Goal: Information Seeking & Learning: Check status

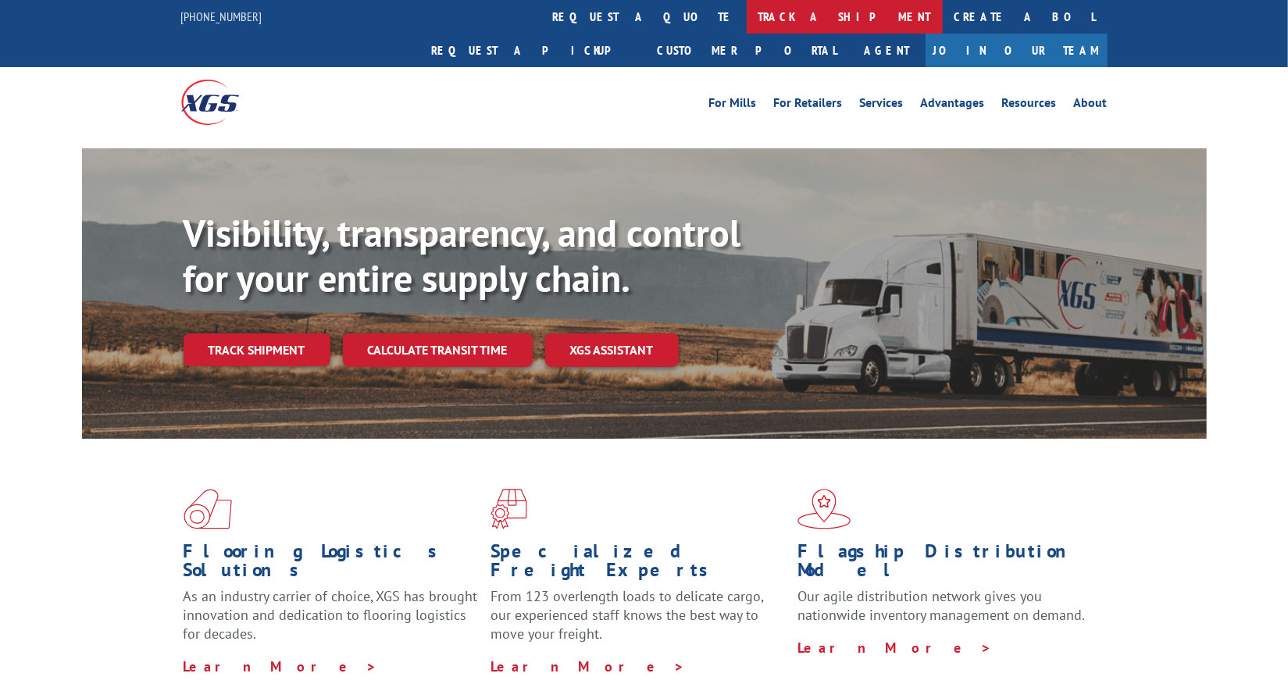
click at [747, 20] on link "track a shipment" at bounding box center [845, 17] width 196 height 34
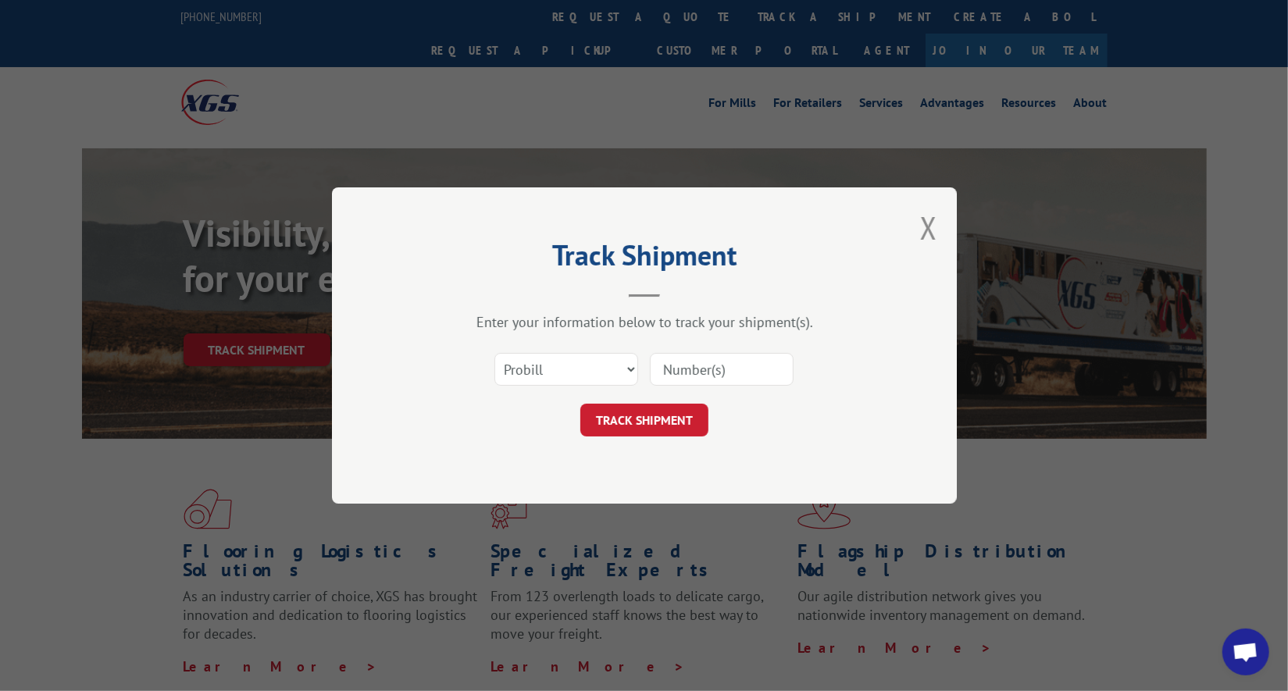
scroll to position [7584, 0]
click at [722, 372] on input at bounding box center [722, 369] width 144 height 33
paste input "17564514"
type input "17564514"
click at [680, 404] on button "TRACK SHIPMENT" at bounding box center [644, 420] width 128 height 33
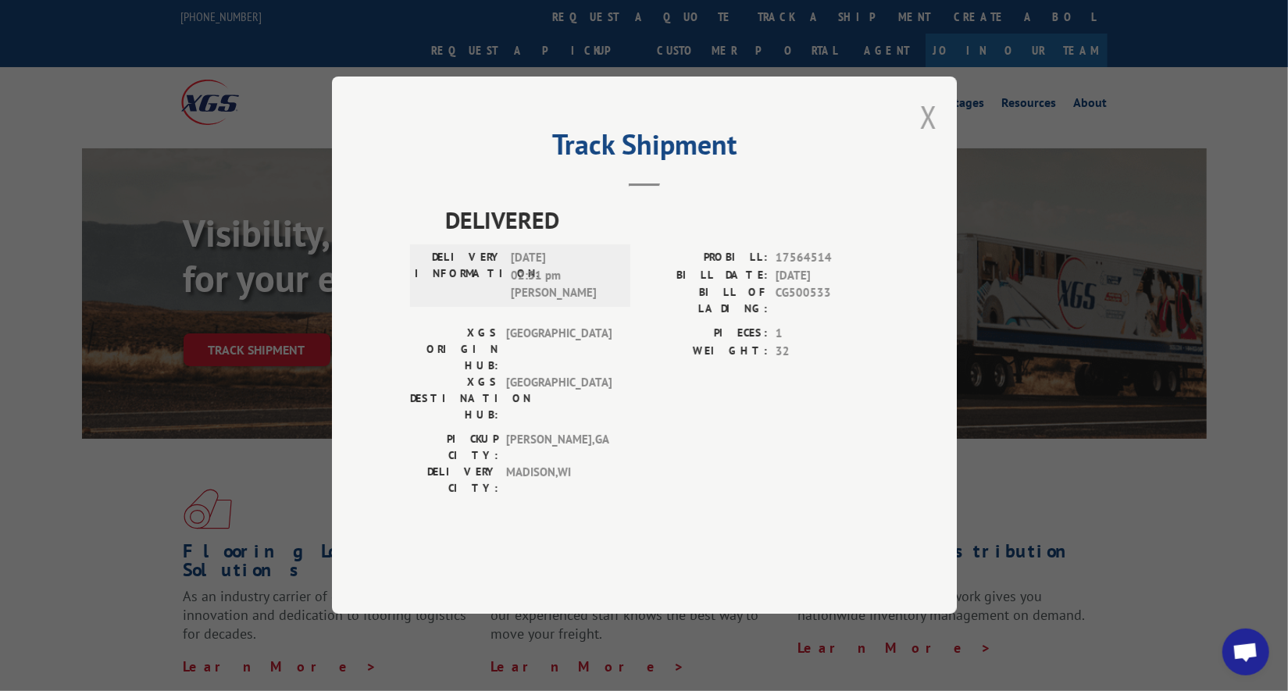
click at [928, 138] on button "Close modal" at bounding box center [928, 116] width 17 height 41
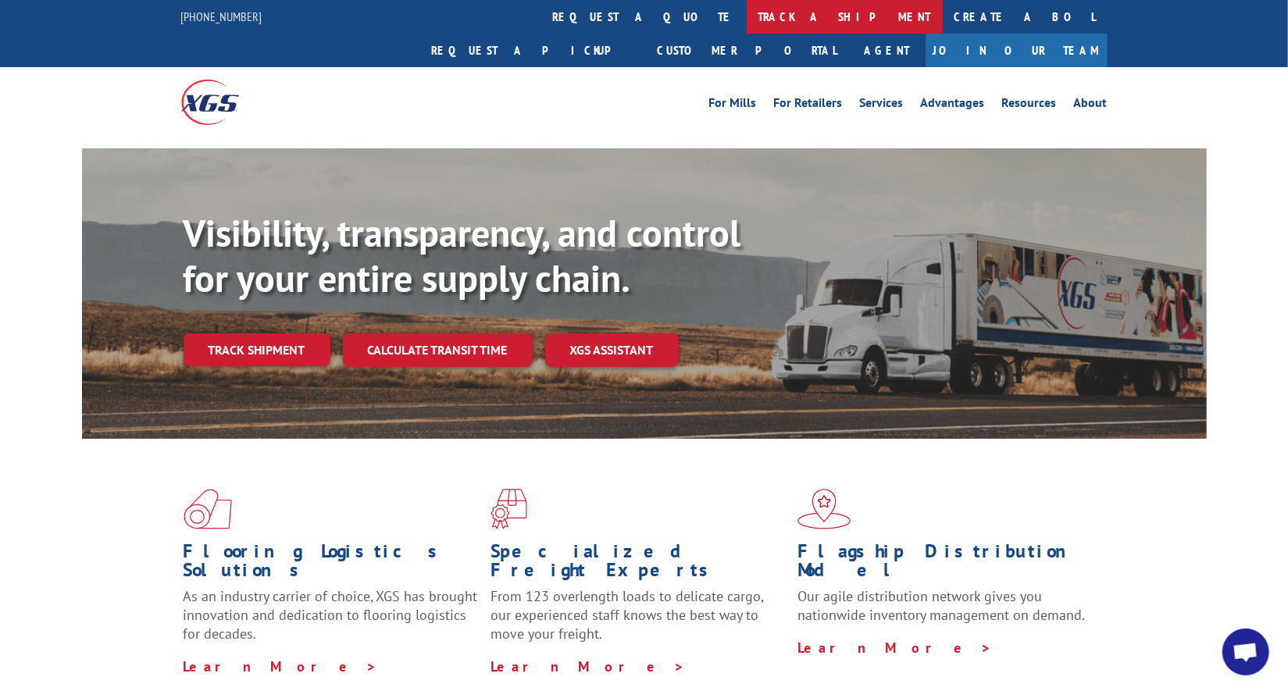
click at [747, 16] on link "track a shipment" at bounding box center [845, 17] width 196 height 34
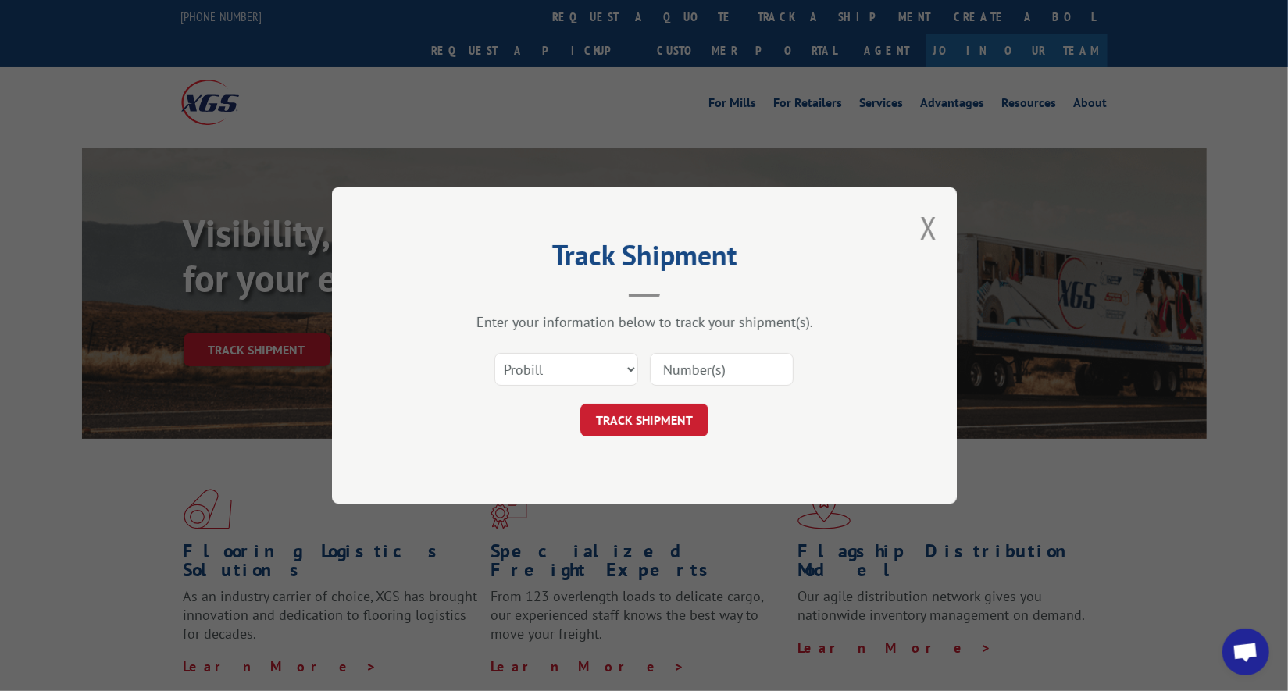
click at [692, 375] on input at bounding box center [722, 369] width 144 height 33
paste input "17564514"
type input "17564514"
click at [673, 408] on button "TRACK SHIPMENT" at bounding box center [644, 420] width 128 height 33
